Goal: Find specific page/section: Find specific page/section

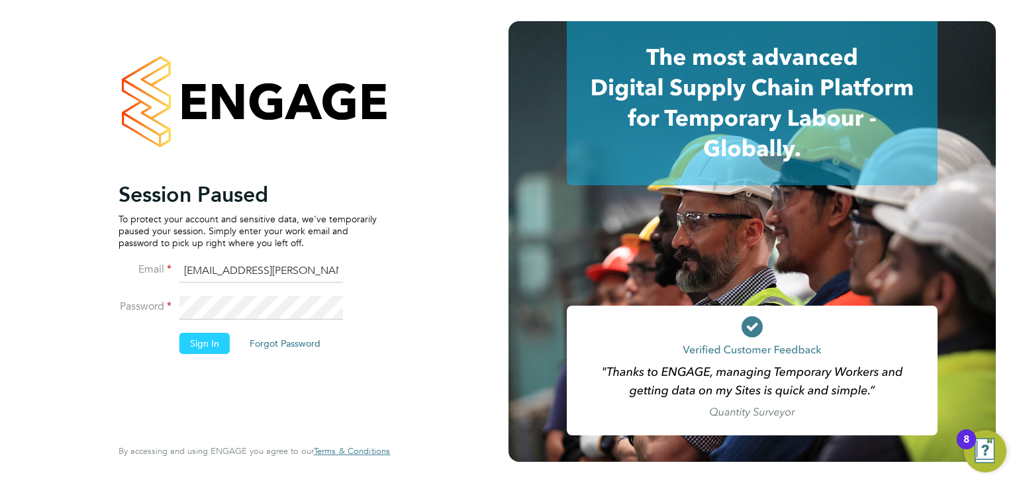
click at [215, 338] on button "Sign In" at bounding box center [204, 343] width 50 height 21
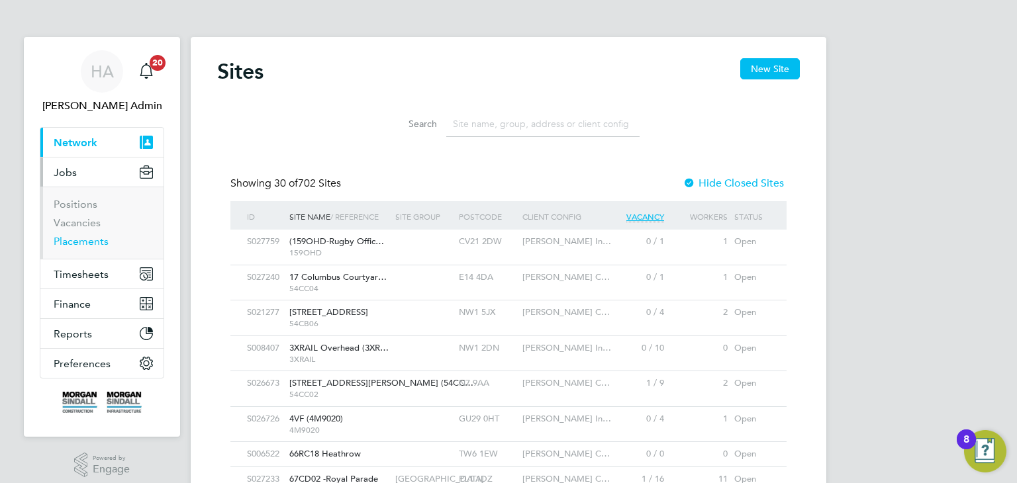
click at [78, 244] on link "Placements" at bounding box center [81, 241] width 55 height 13
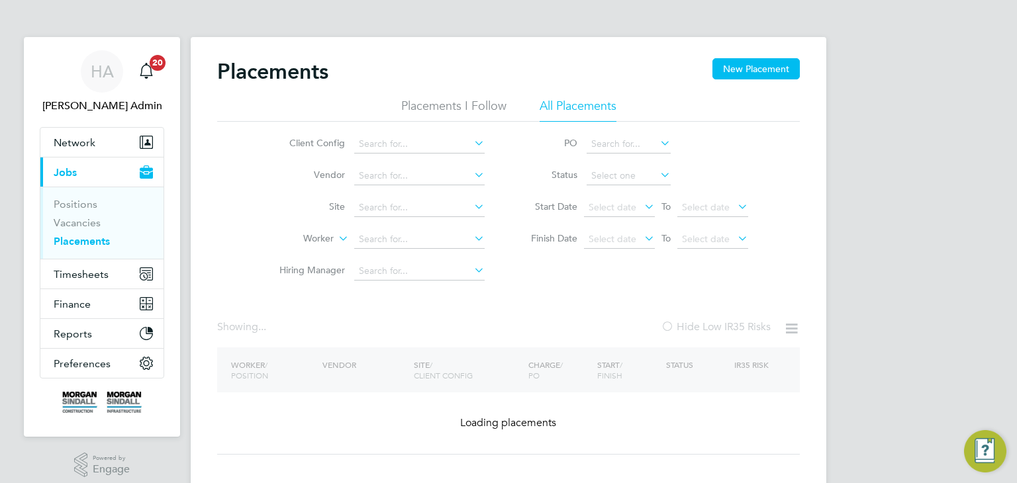
click at [471, 144] on icon at bounding box center [471, 143] width 0 height 19
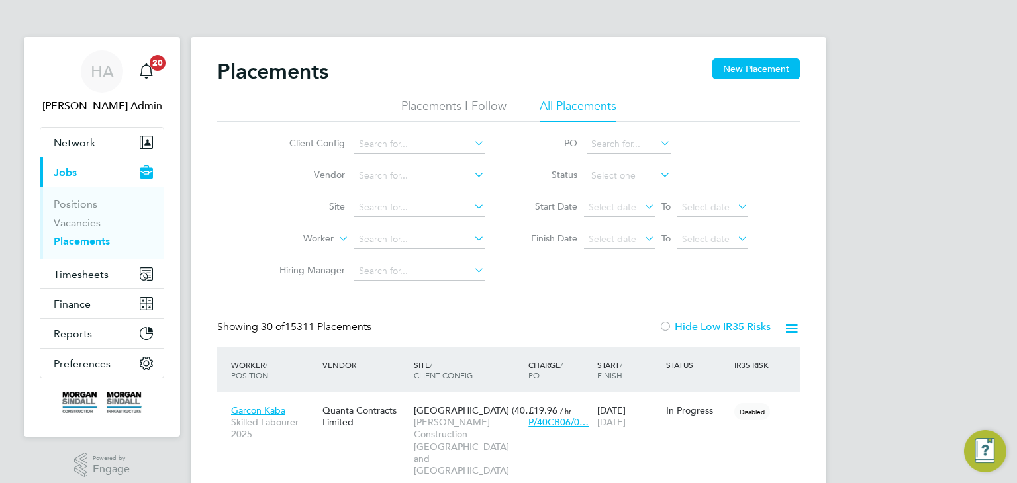
click at [471, 144] on icon at bounding box center [471, 143] width 0 height 19
click at [471, 138] on icon at bounding box center [471, 143] width 0 height 19
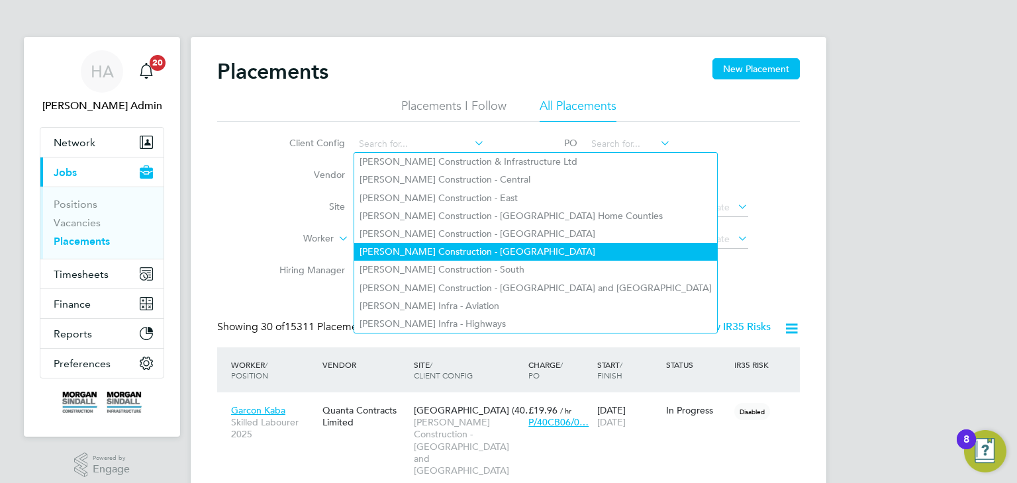
click at [481, 252] on li "Morgan Sindall Construction - Scotland" at bounding box center [535, 252] width 363 height 18
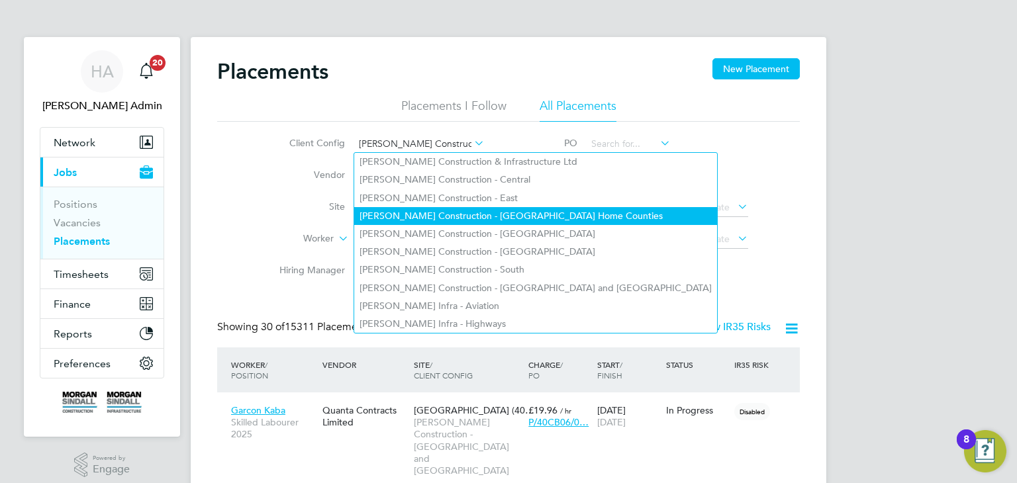
click at [394, 209] on li "Morgan Sindall Construction - London Home Counties" at bounding box center [535, 216] width 363 height 18
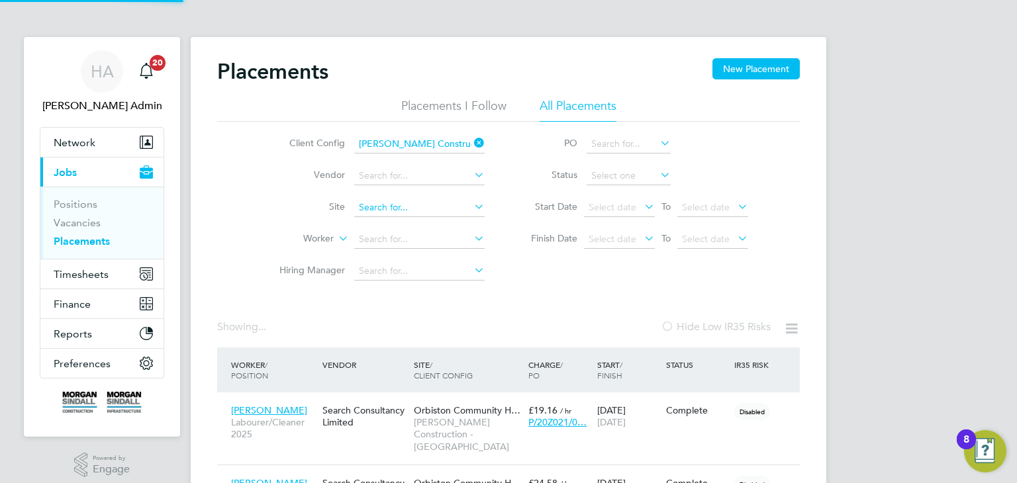
click at [381, 205] on input at bounding box center [419, 208] width 130 height 19
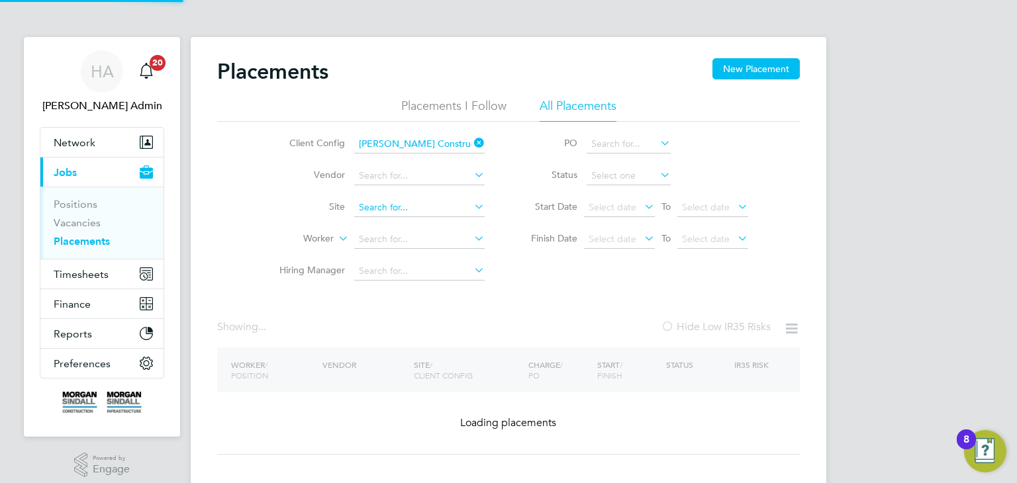
type input "Morgan Sindall Construction - London Home Counties"
click at [381, 205] on input at bounding box center [419, 208] width 130 height 19
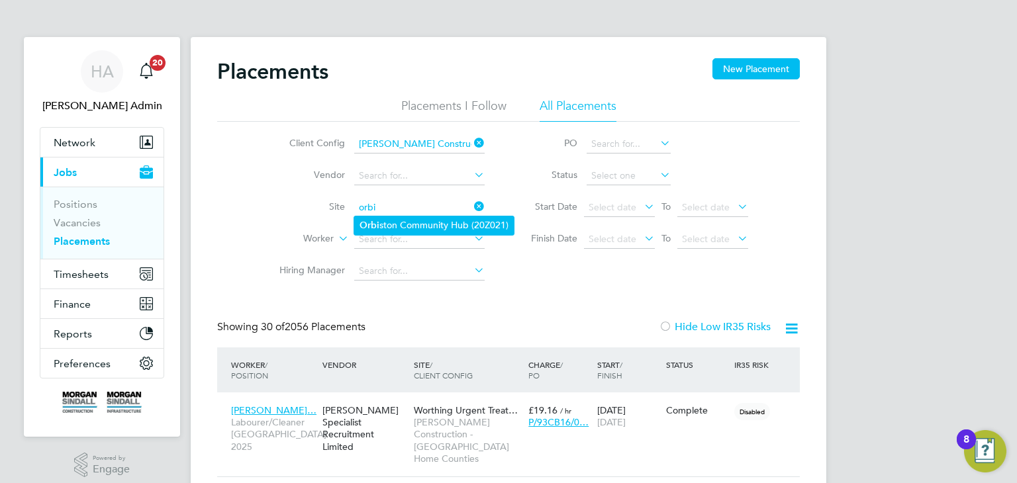
click at [377, 225] on b "Orbi" at bounding box center [370, 225] width 20 height 11
type input "Orbiston Community Hub (20Z021)"
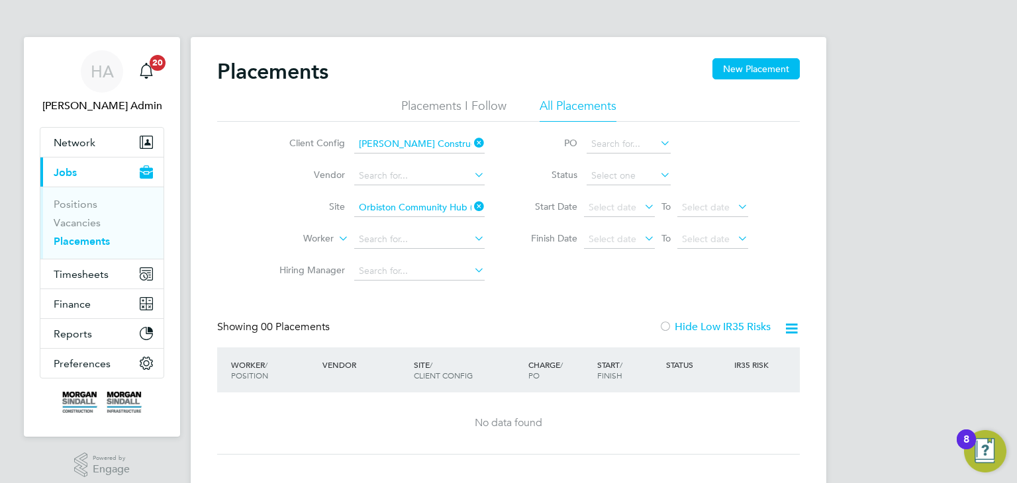
click at [463, 144] on input "Morgan Sindall Construction - London Home Counties" at bounding box center [419, 144] width 130 height 19
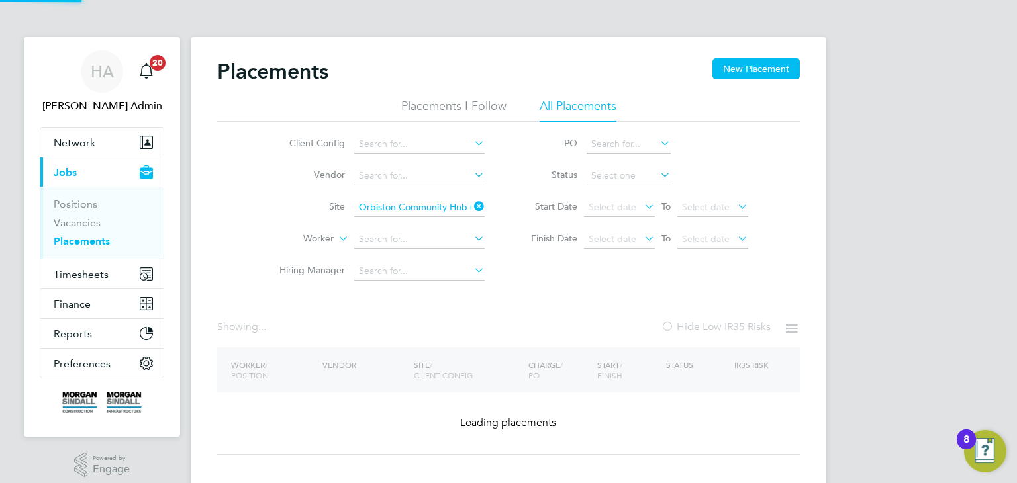
click at [471, 146] on icon at bounding box center [471, 143] width 0 height 19
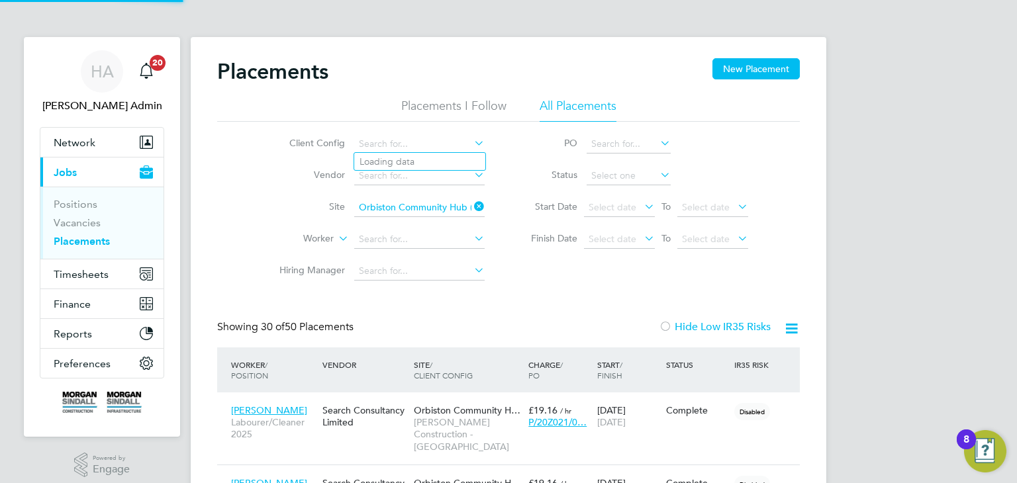
click at [471, 142] on icon at bounding box center [471, 143] width 0 height 19
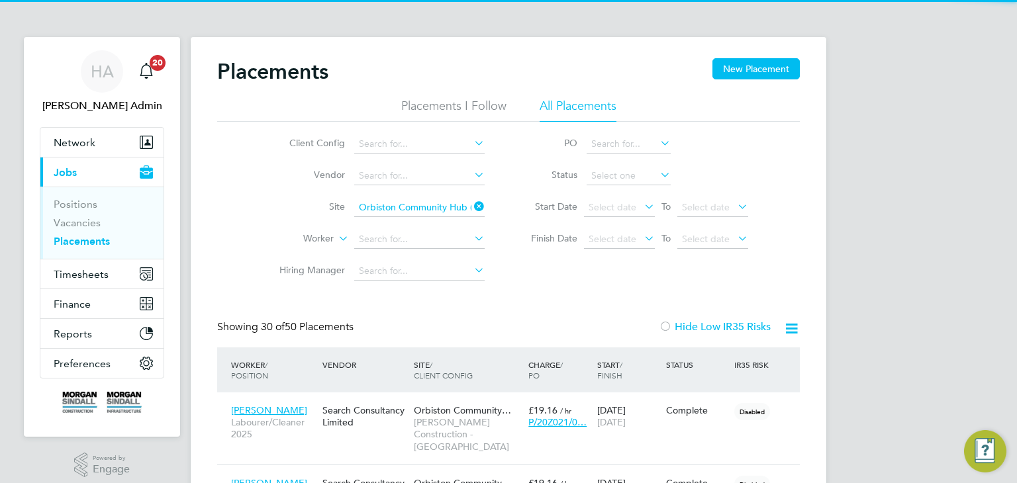
scroll to position [50, 115]
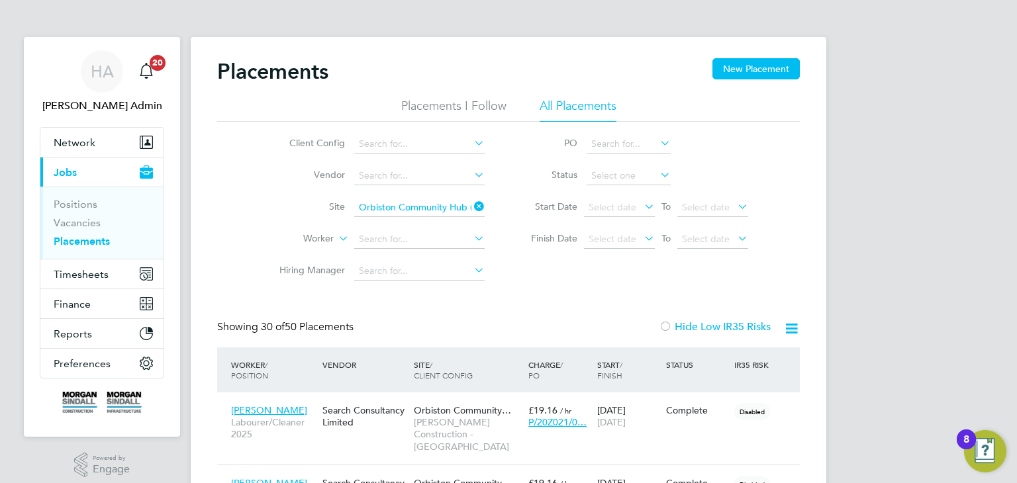
click at [471, 145] on icon at bounding box center [471, 143] width 0 height 19
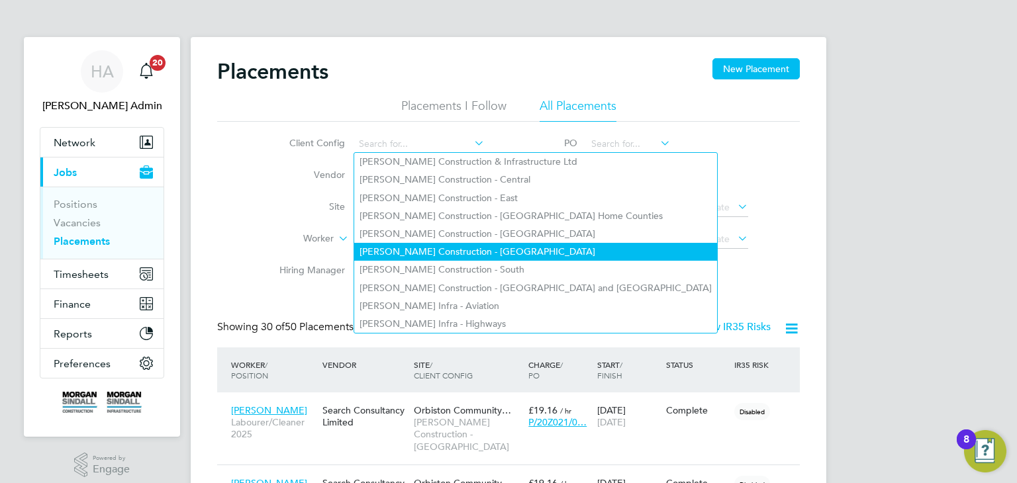
click at [489, 244] on li "Morgan Sindall Construction - Scotland" at bounding box center [535, 252] width 363 height 18
type input "Morgan Sindall Construction - Scotland"
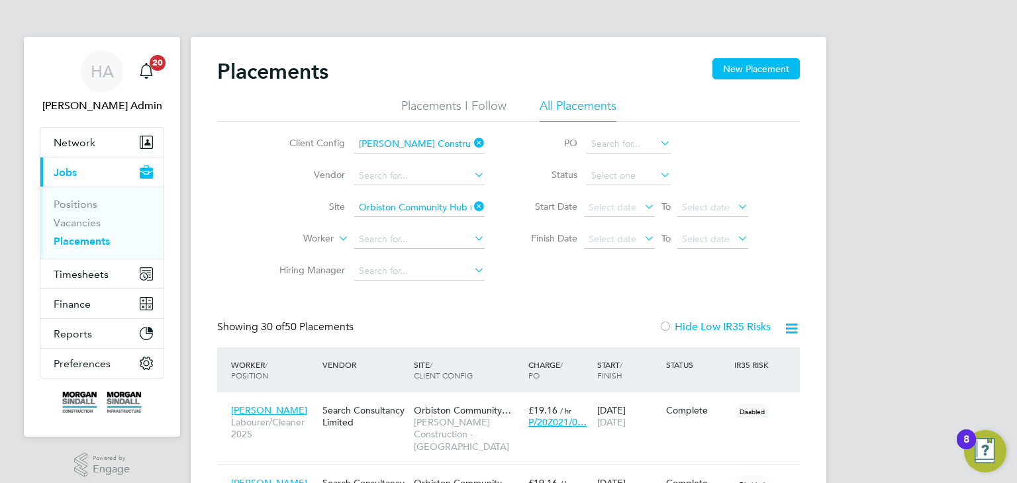
click at [471, 141] on icon at bounding box center [471, 143] width 0 height 19
click at [471, 206] on icon at bounding box center [471, 206] width 0 height 19
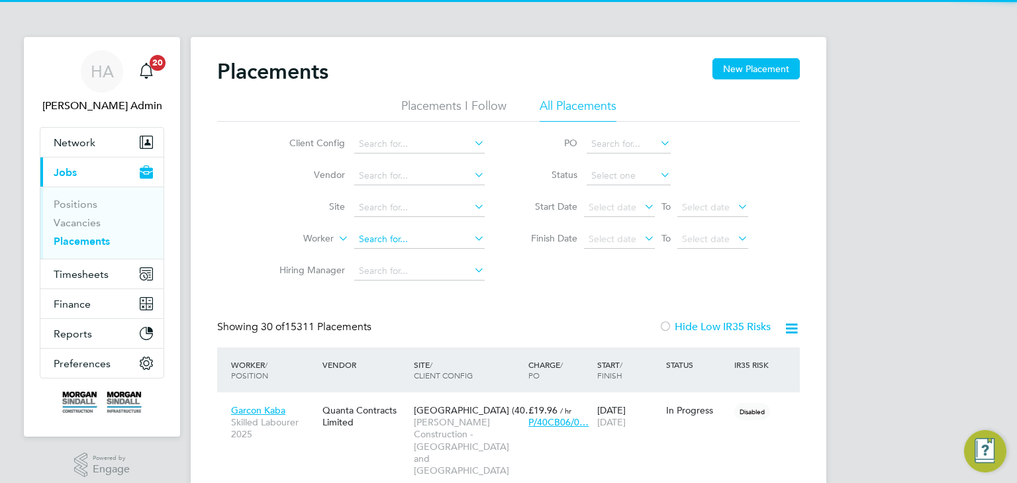
click at [407, 235] on input at bounding box center [419, 239] width 130 height 19
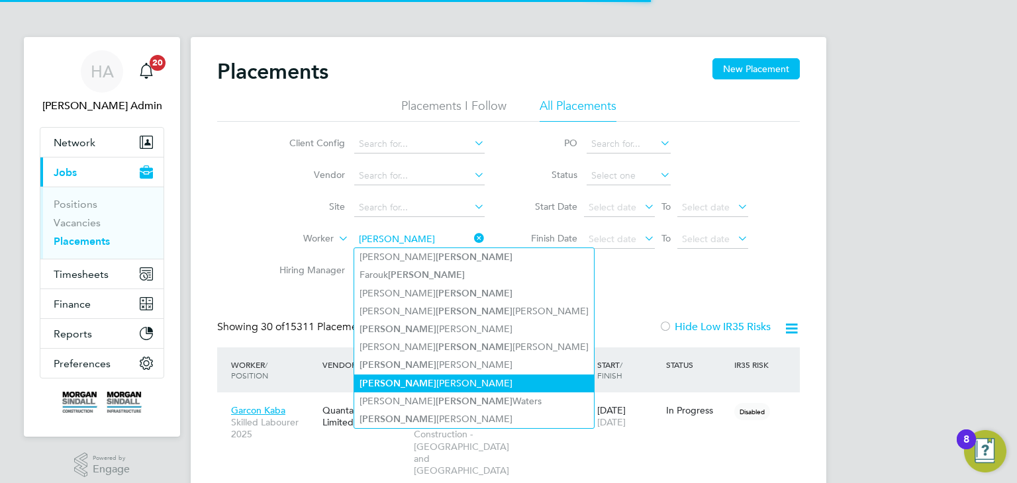
click at [411, 375] on li "Arthur Philip Mallon" at bounding box center [474, 384] width 240 height 18
type input "Arthur Philip Mallon"
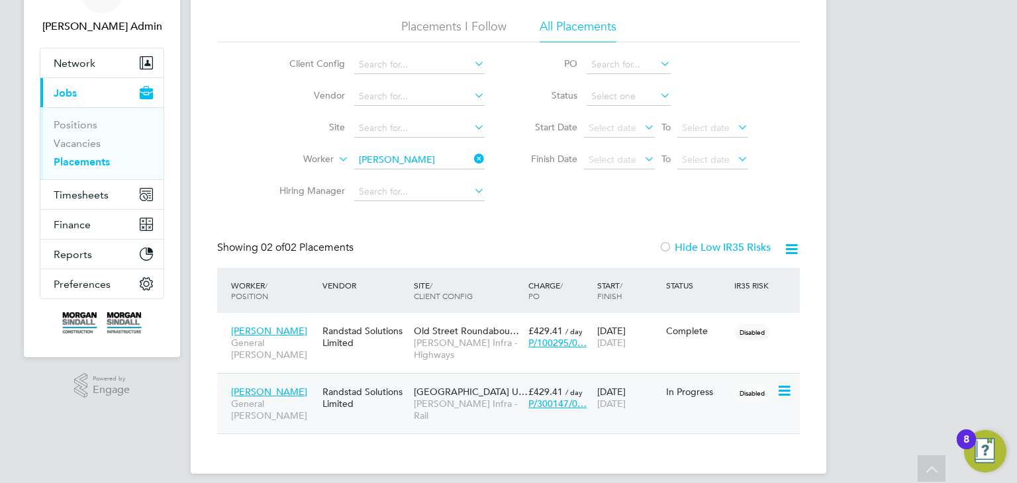
click at [293, 394] on span "Arthur Philip Mallon" at bounding box center [269, 392] width 76 height 12
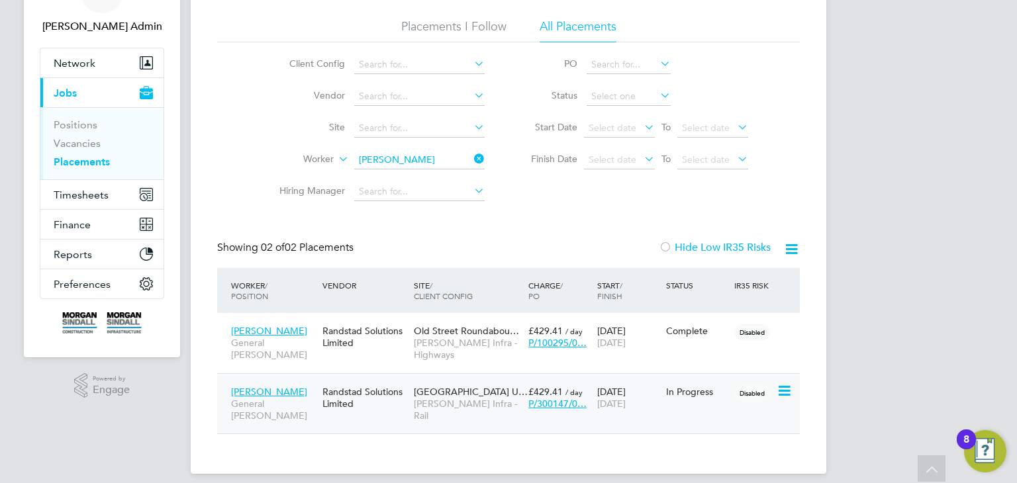
click at [486, 391] on span "Surrey Quays Station U…" at bounding box center [471, 392] width 114 height 12
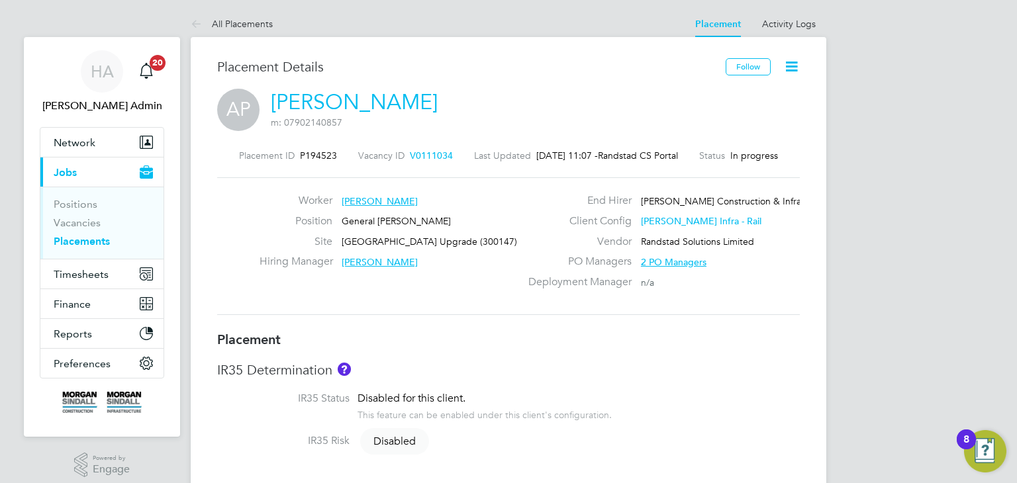
click at [794, 66] on icon at bounding box center [791, 66] width 17 height 17
